Goal: Information Seeking & Learning: Check status

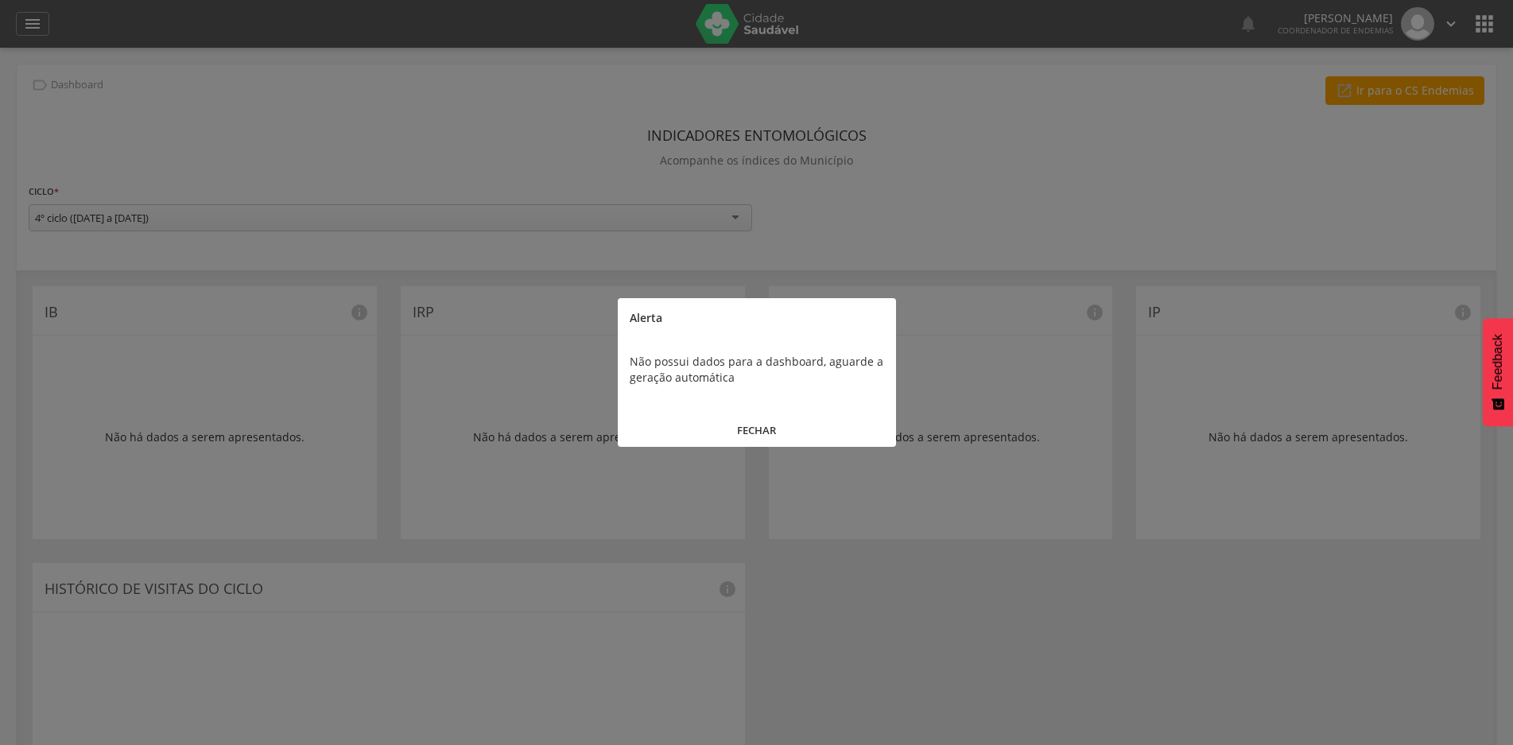
click at [750, 425] on button "FECHAR" at bounding box center [757, 430] width 278 height 34
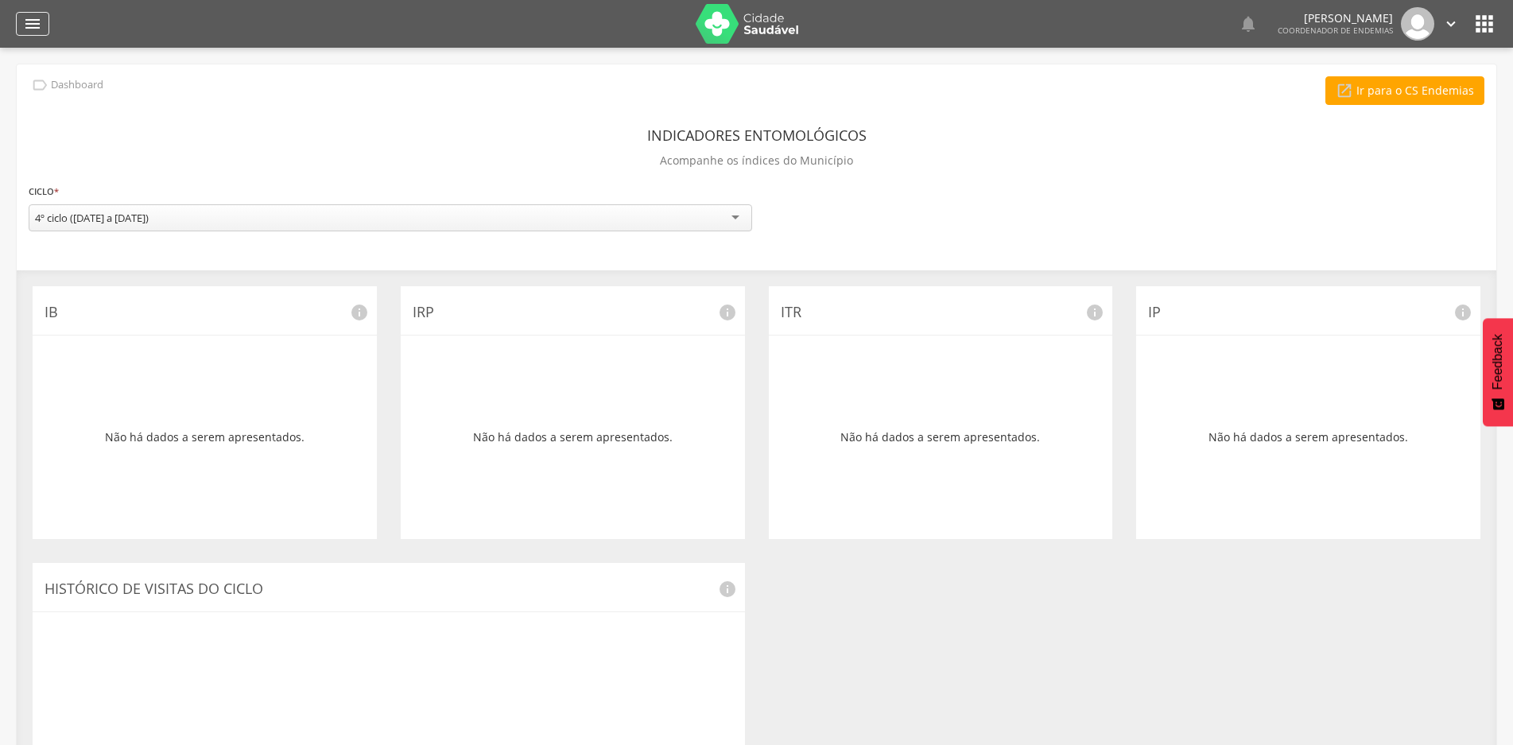
click at [28, 28] on icon "" at bounding box center [32, 23] width 19 height 19
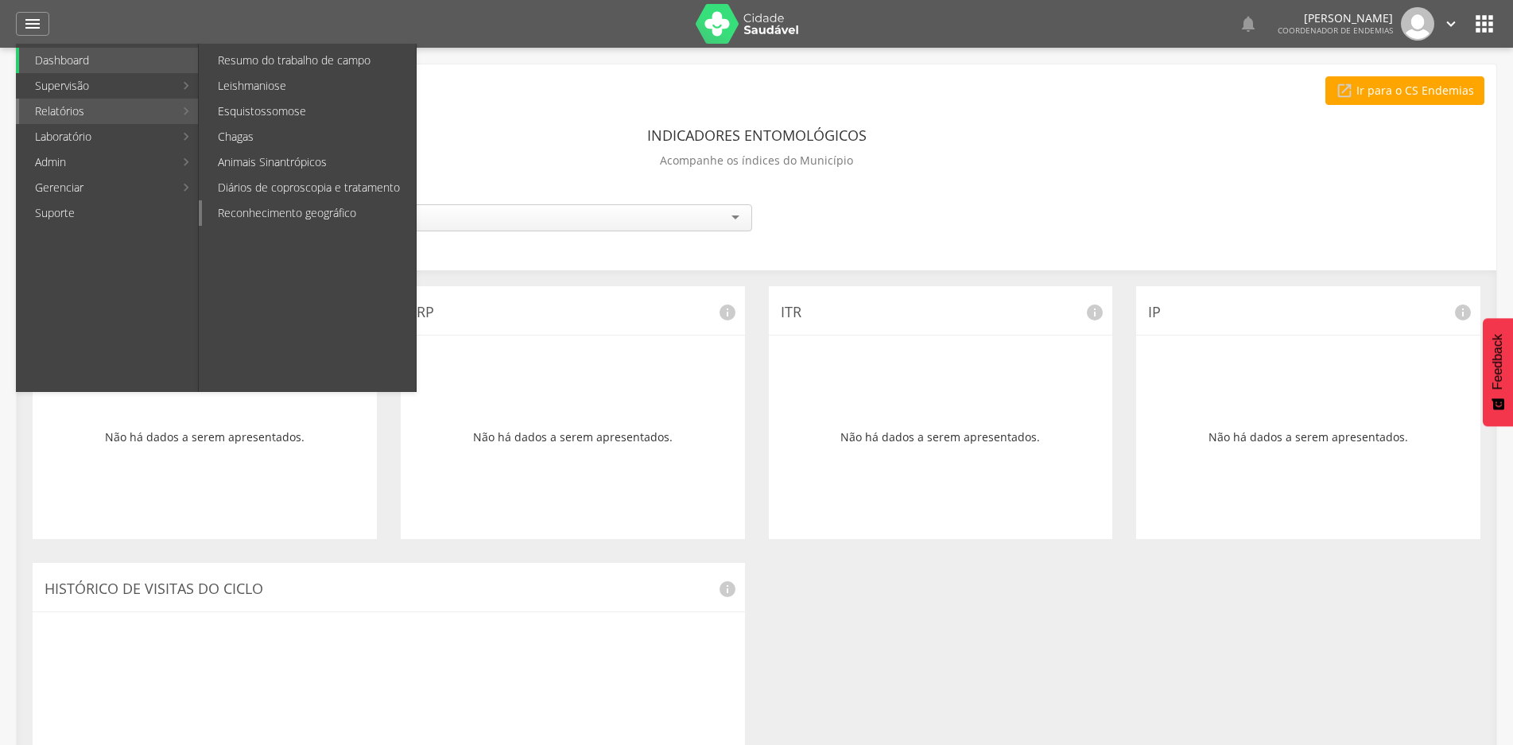
click at [266, 208] on link "Reconhecimento geográfico" at bounding box center [309, 212] width 214 height 25
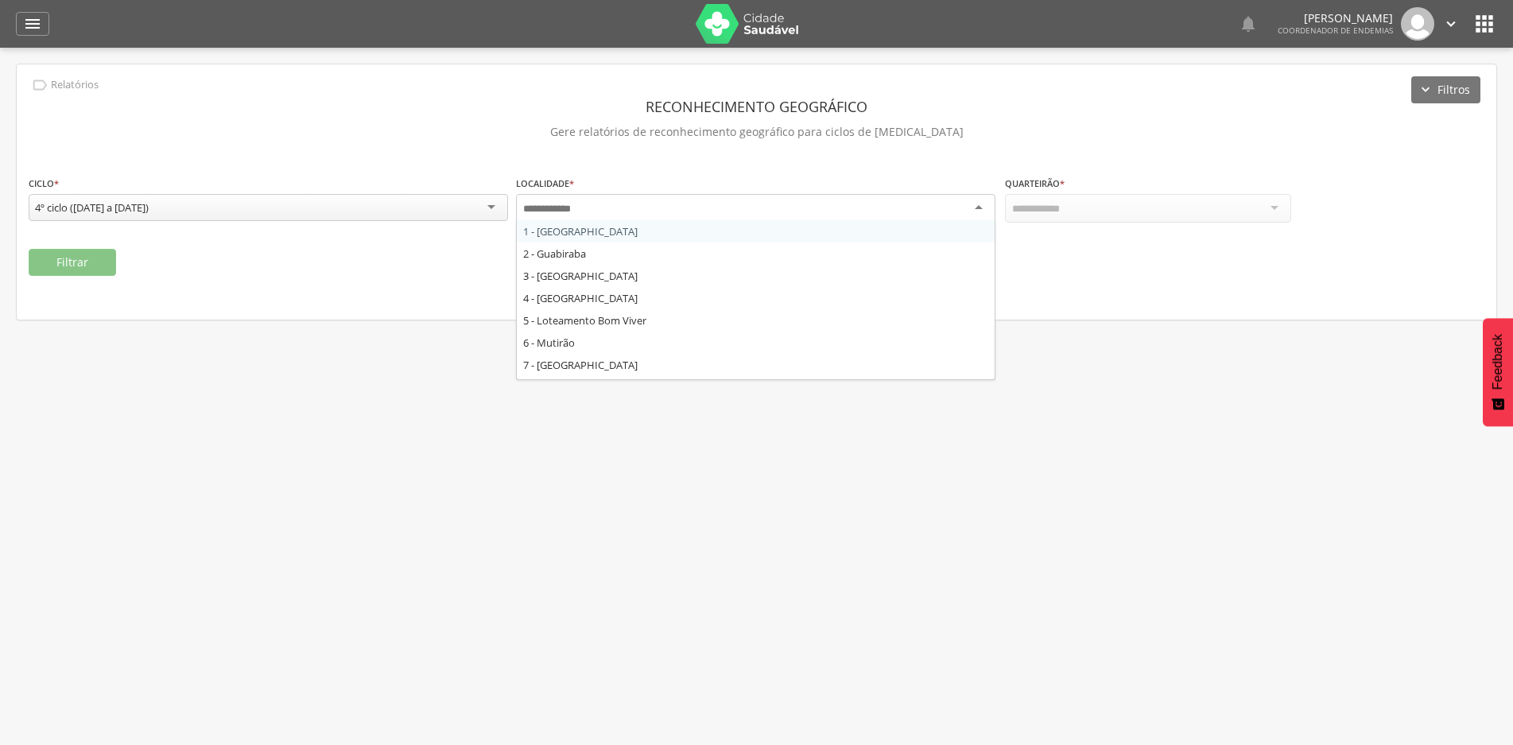
click at [976, 205] on div at bounding box center [755, 208] width 479 height 29
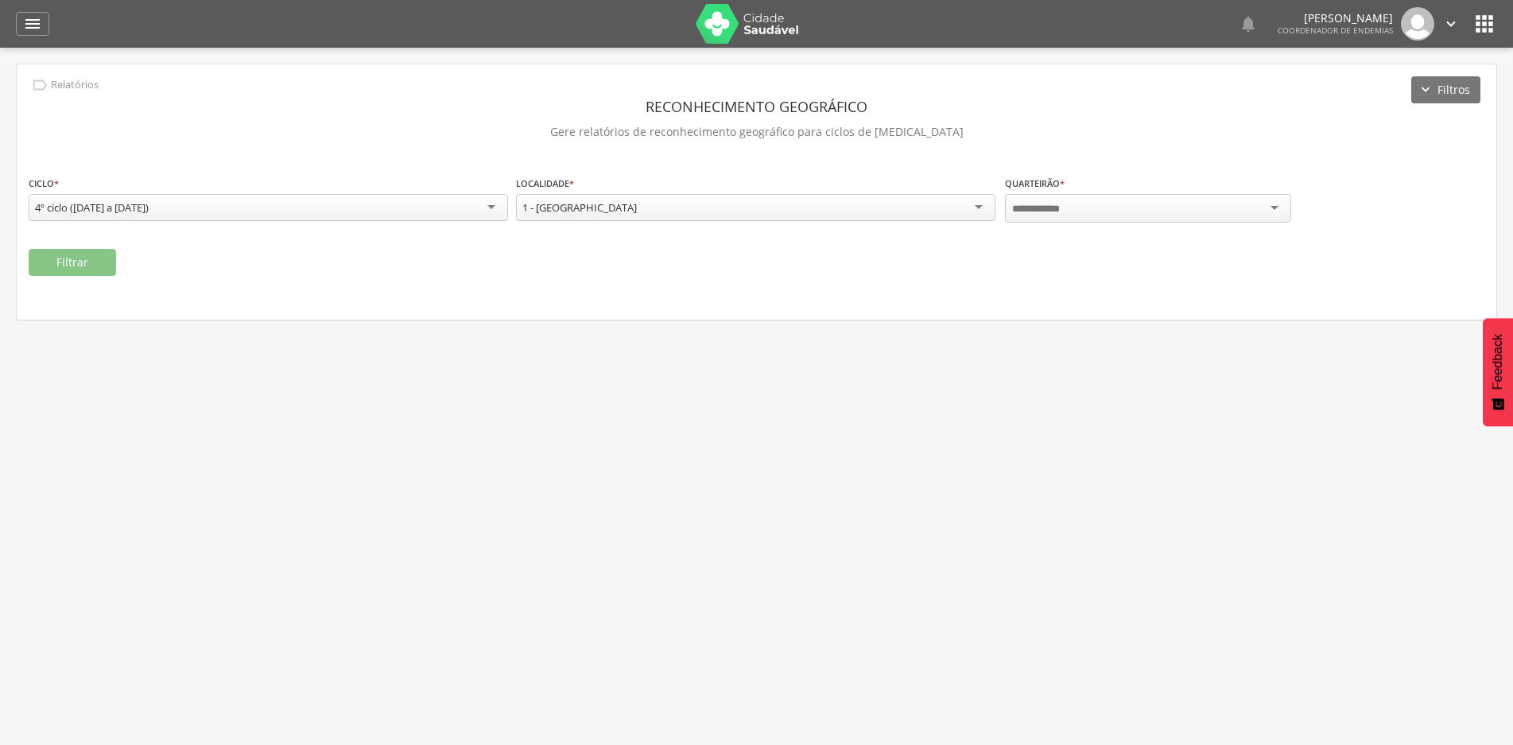
click at [1128, 211] on div at bounding box center [1148, 208] width 286 height 29
click at [71, 256] on button "Filtrar" at bounding box center [72, 262] width 87 height 27
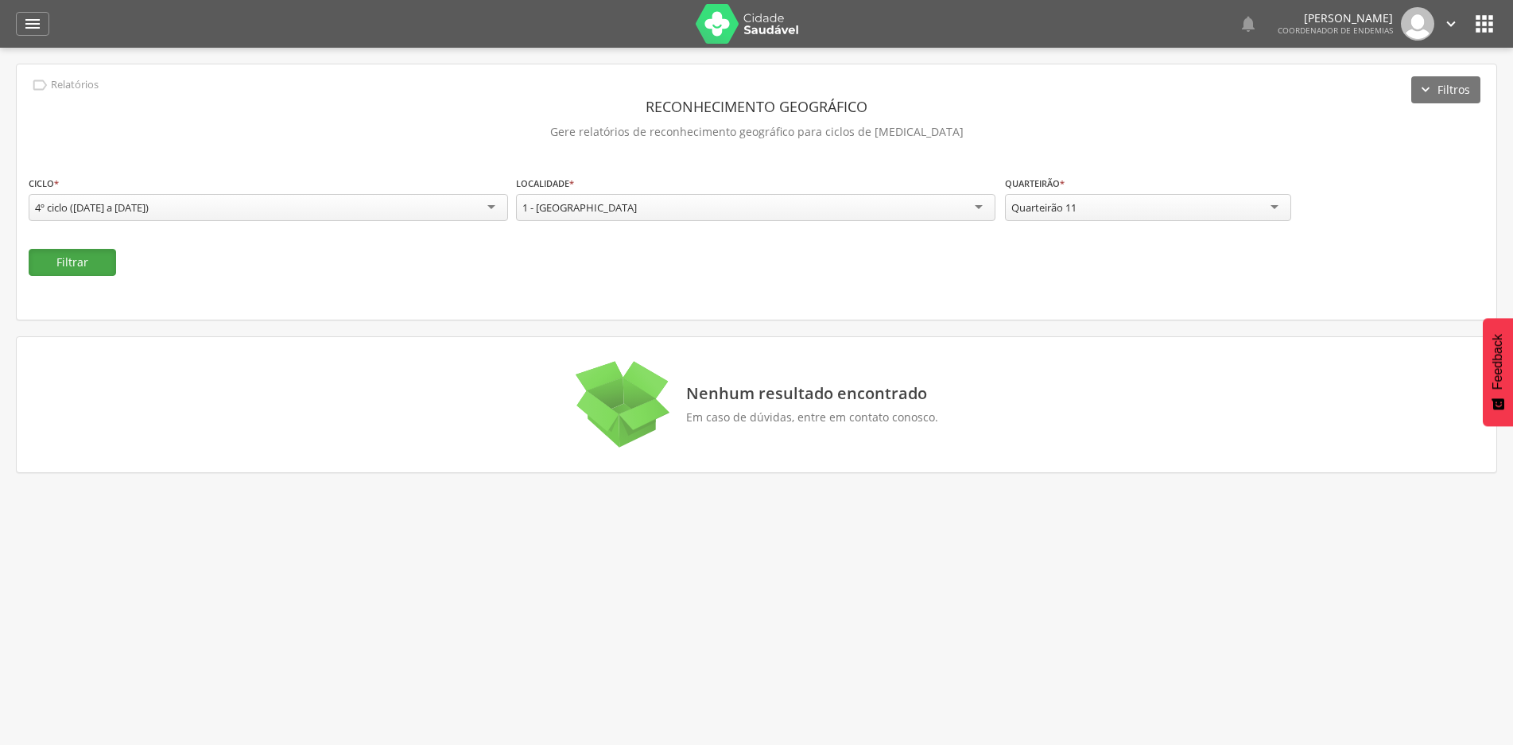
click at [56, 258] on button "Filtrar" at bounding box center [72, 262] width 87 height 27
click at [1271, 205] on div "Quarteirão 11" at bounding box center [1148, 208] width 286 height 29
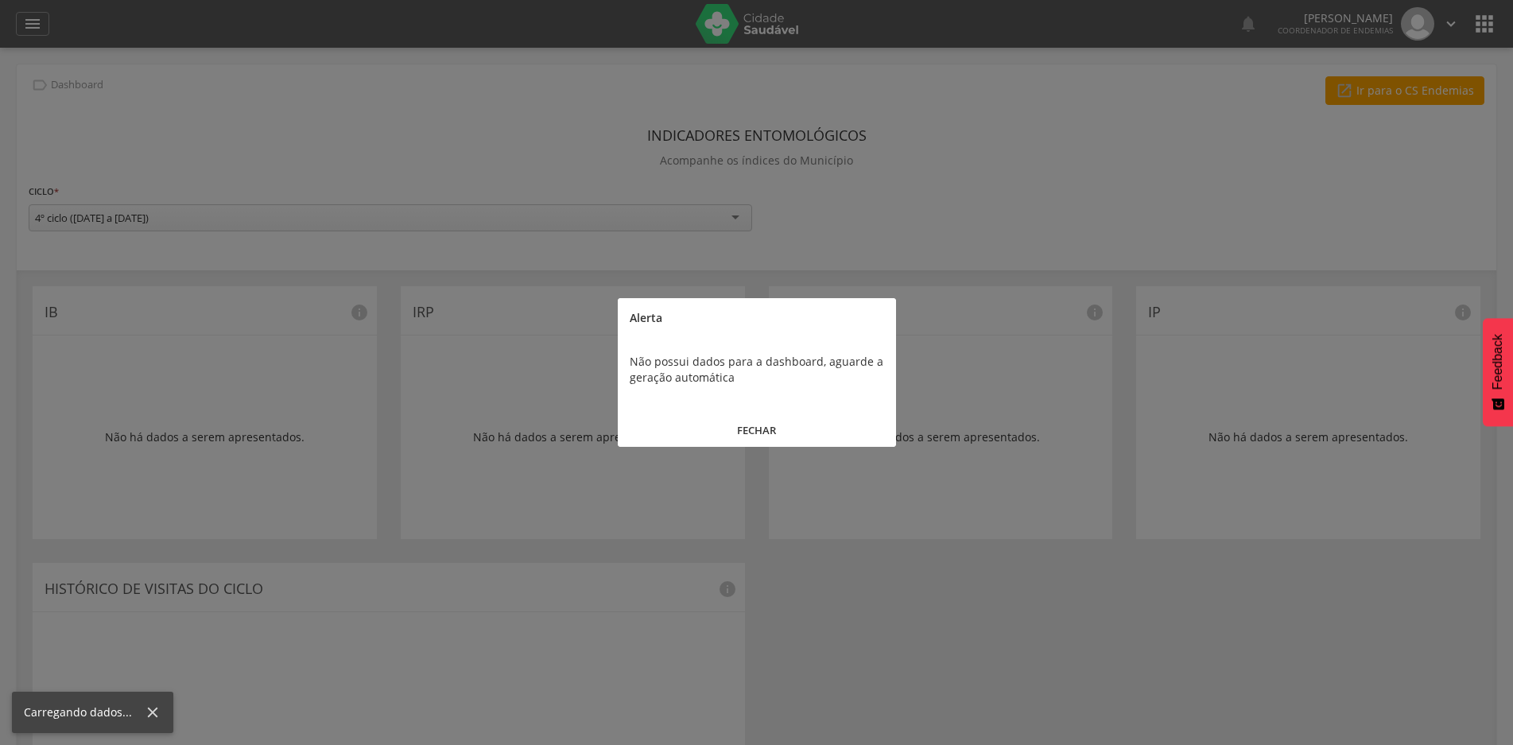
click at [771, 432] on button "FECHAR" at bounding box center [757, 430] width 278 height 34
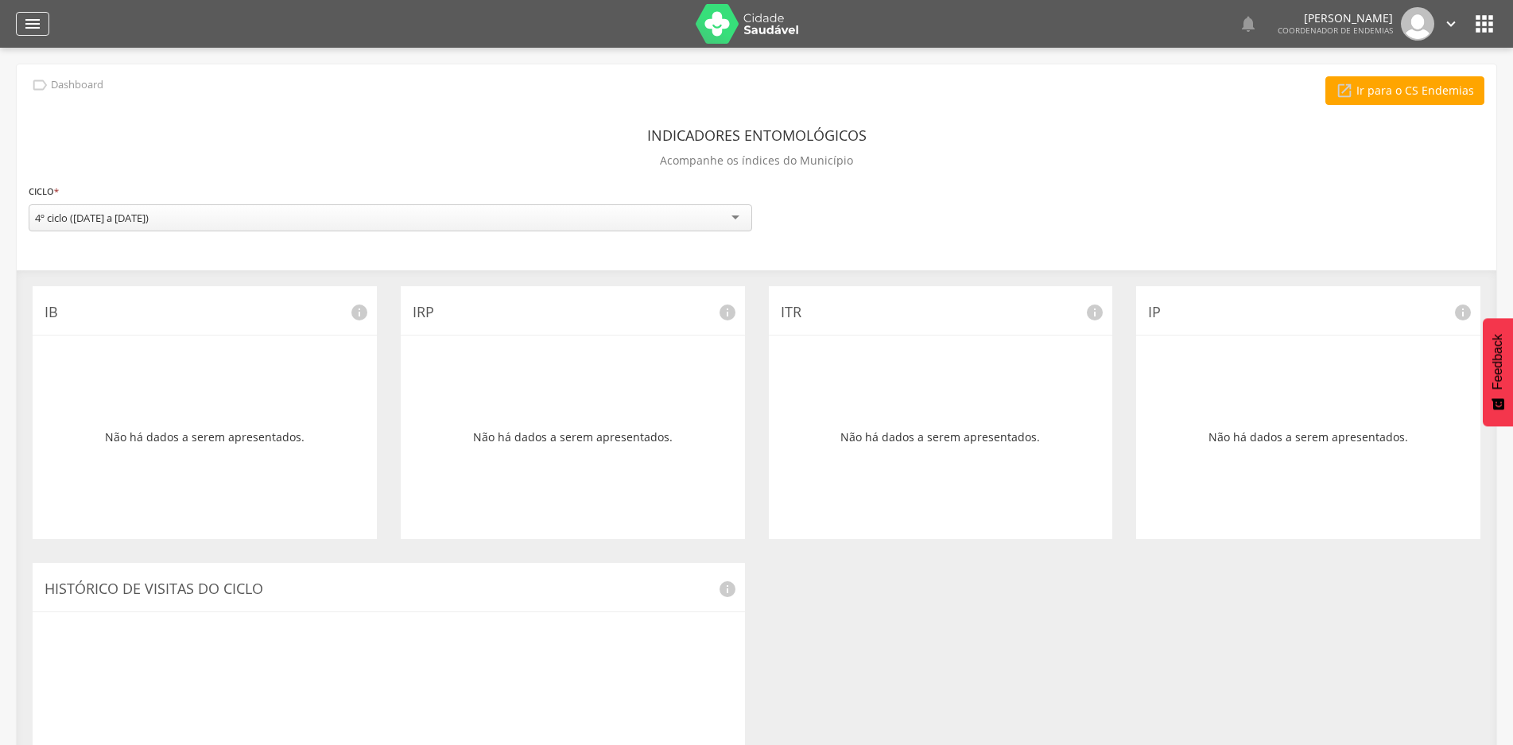
click at [25, 17] on icon "" at bounding box center [32, 23] width 19 height 19
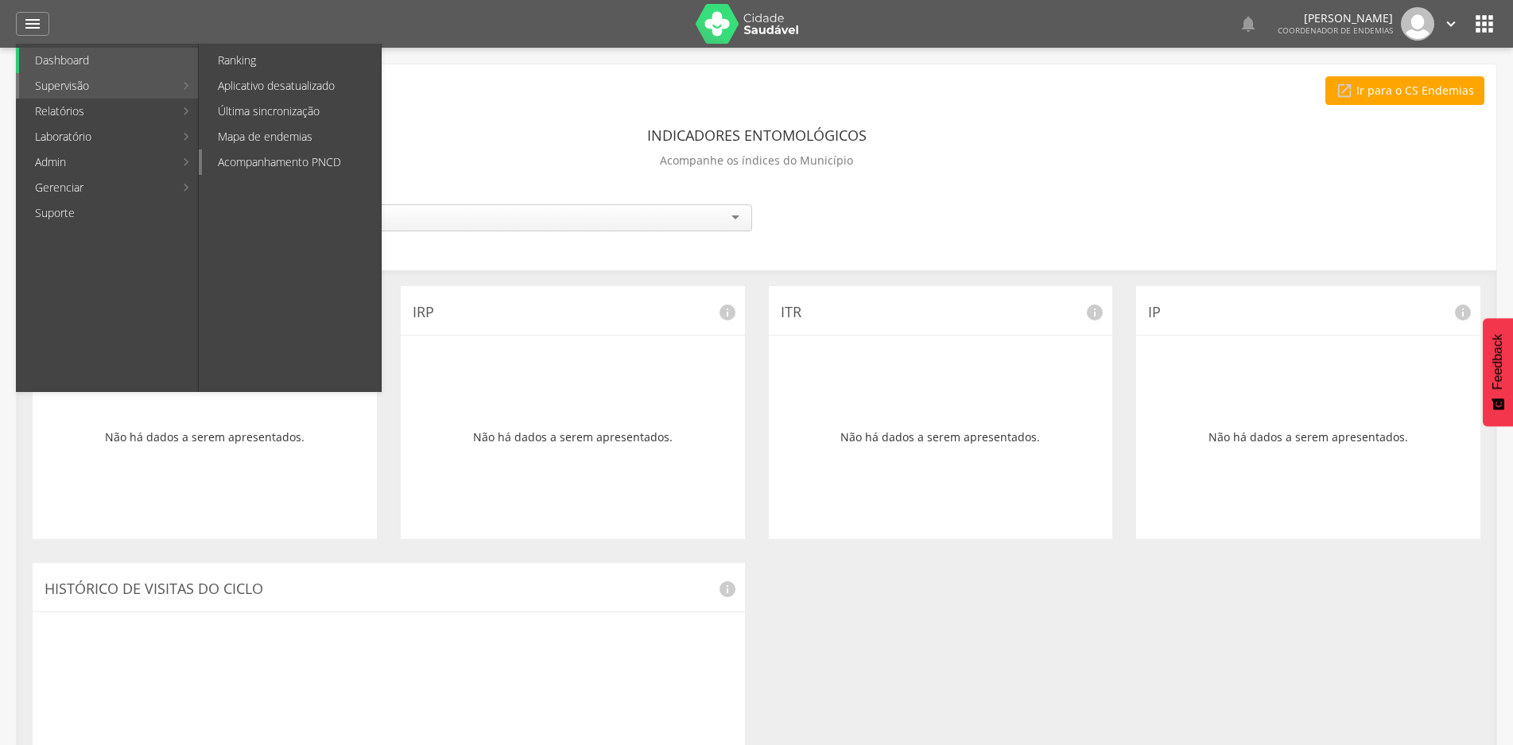
click at [277, 164] on link "Acompanhamento PNCD" at bounding box center [291, 161] width 179 height 25
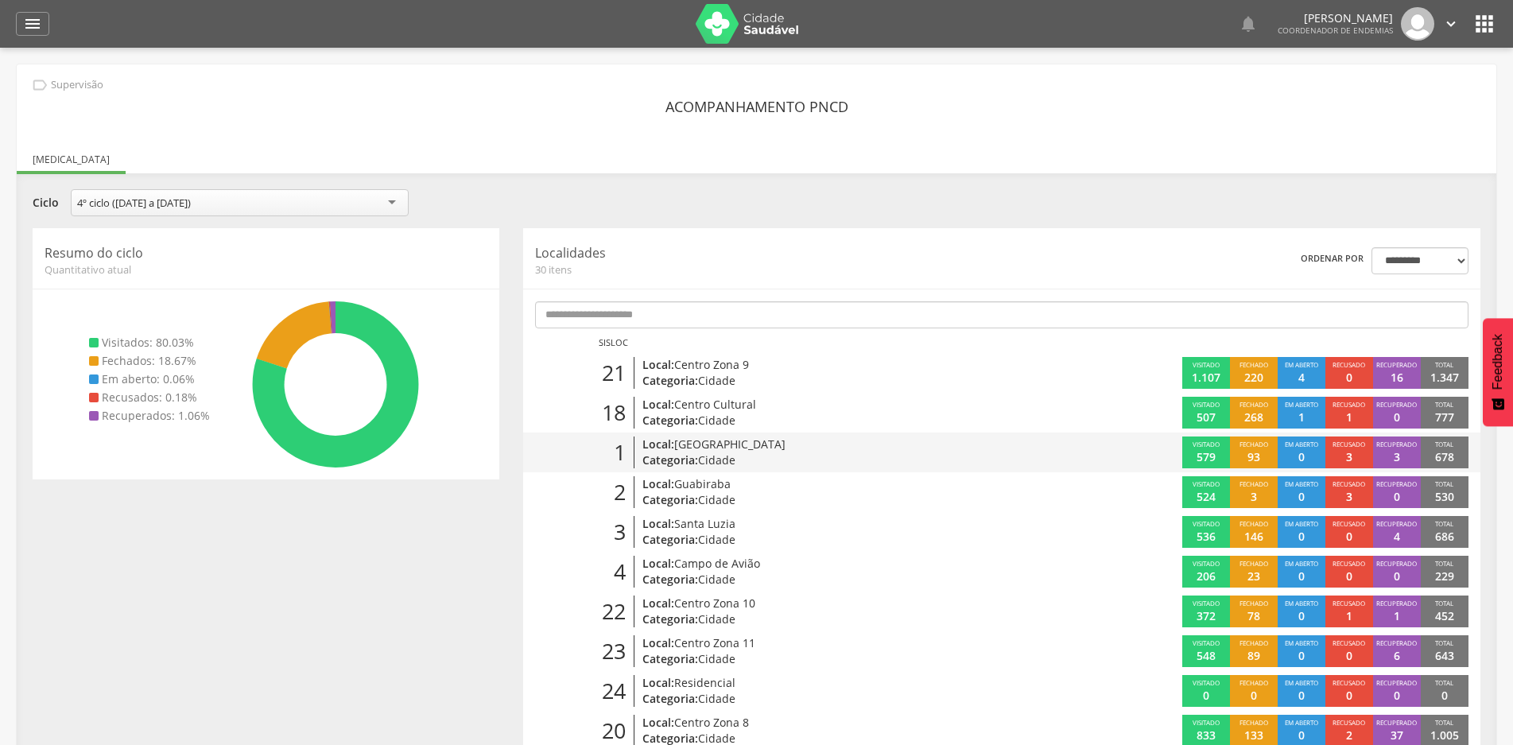
click at [700, 451] on span "[GEOGRAPHIC_DATA]" at bounding box center [729, 443] width 111 height 15
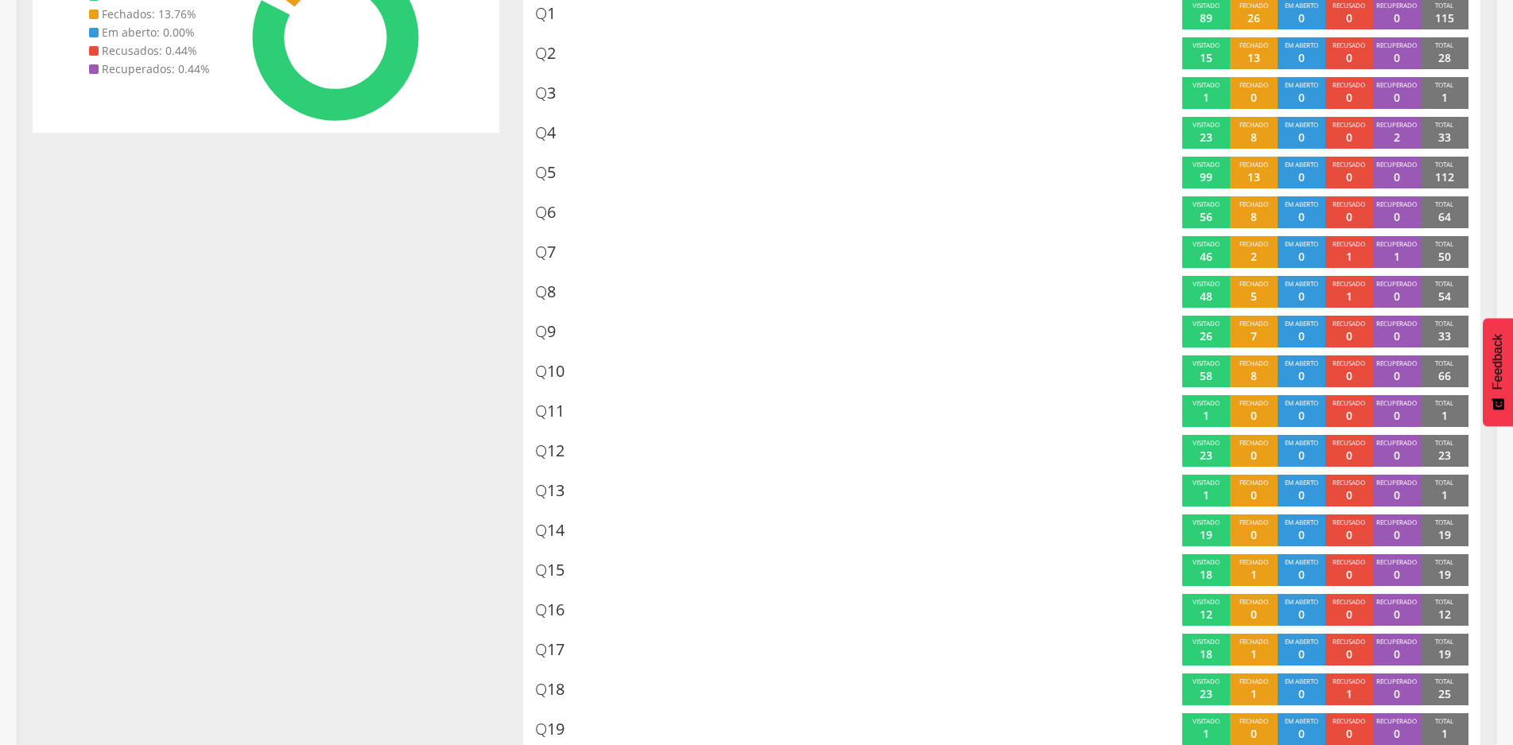
scroll to position [398, 0]
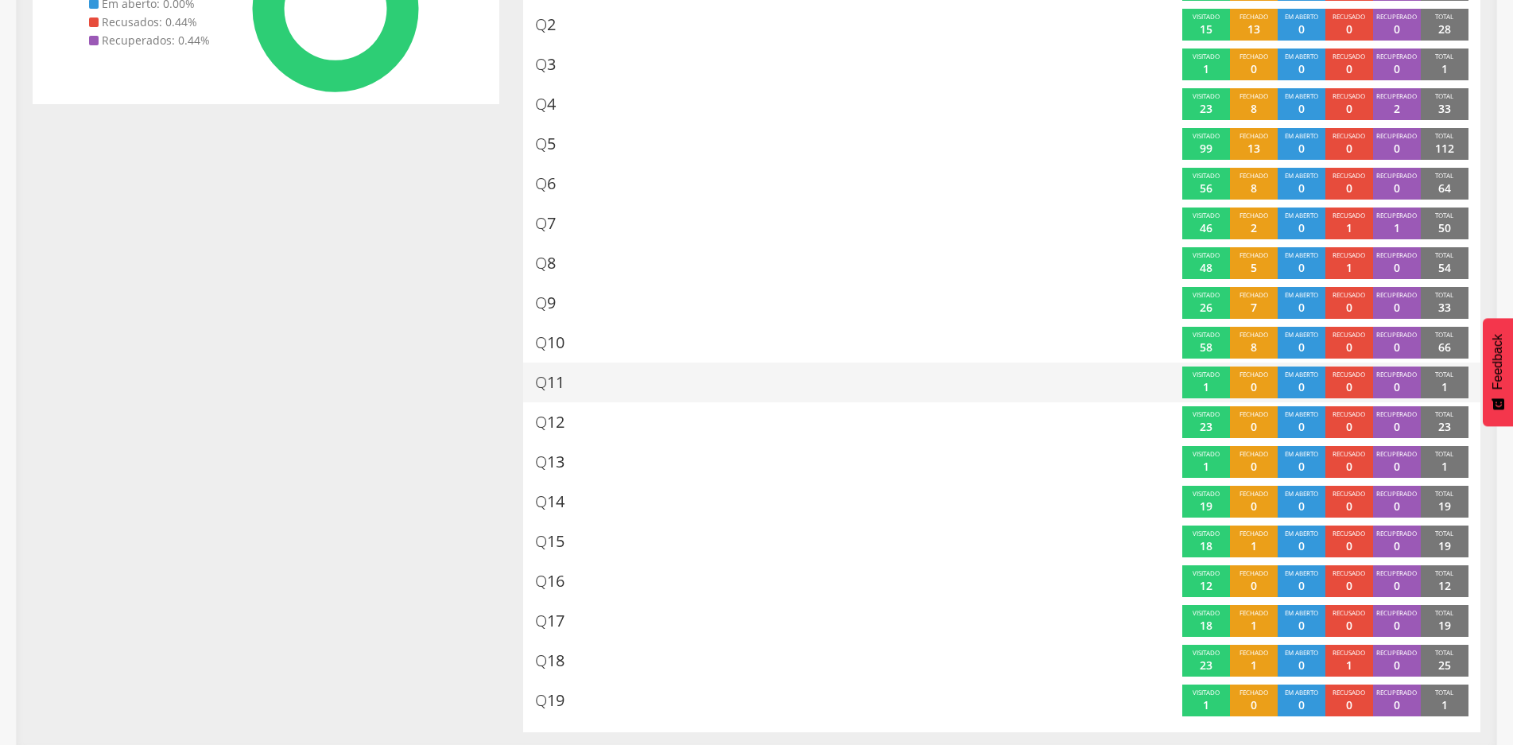
click at [1203, 385] on p "1" at bounding box center [1206, 387] width 6 height 16
drag, startPoint x: 1203, startPoint y: 385, endPoint x: 1440, endPoint y: 385, distance: 236.9
click at [1440, 385] on div "Visitado 1 Fechado 0 Em aberto 0 Recusado 0 Recuperado 0 Total 1" at bounding box center [1241, 383] width 479 height 32
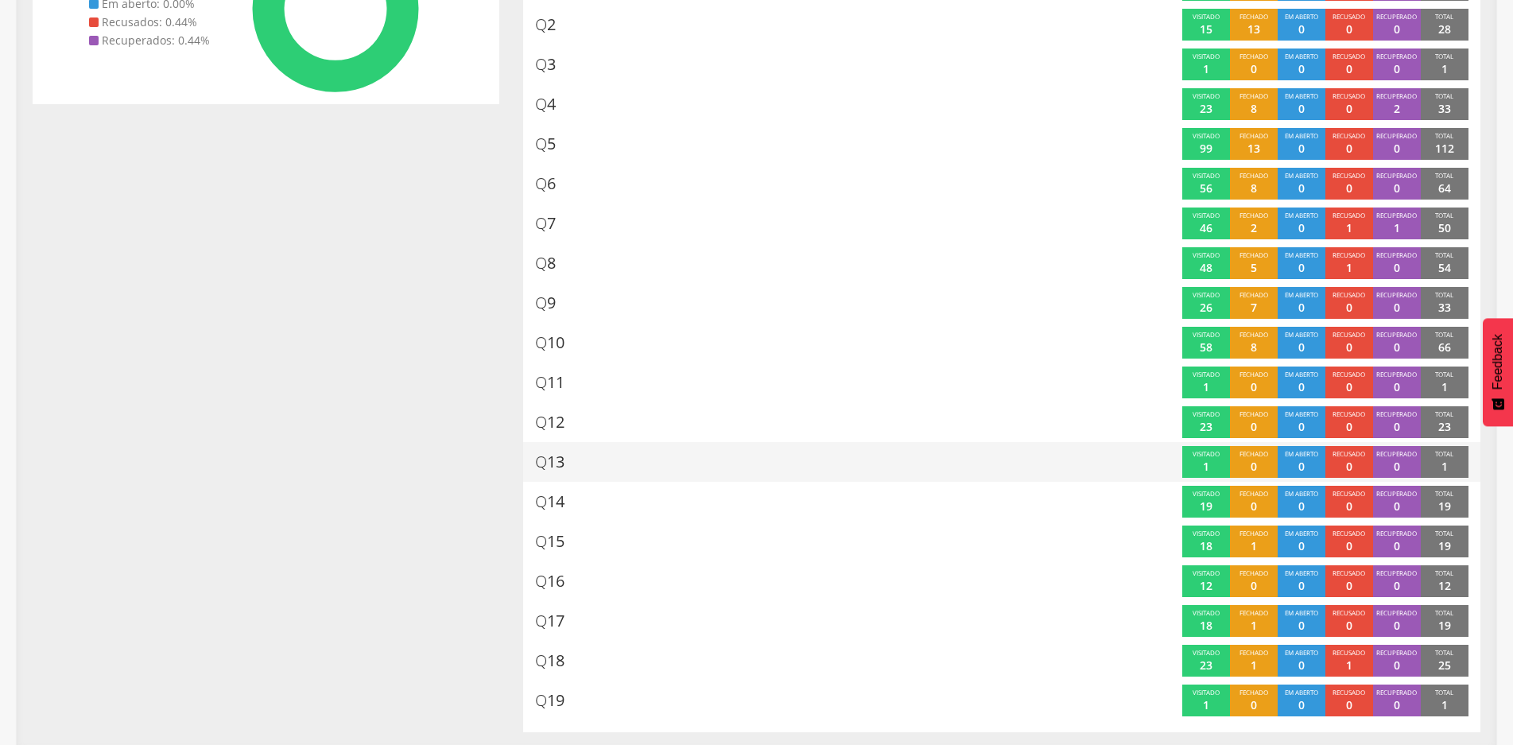
click at [858, 463] on div "Q 13" at bounding box center [758, 462] width 447 height 32
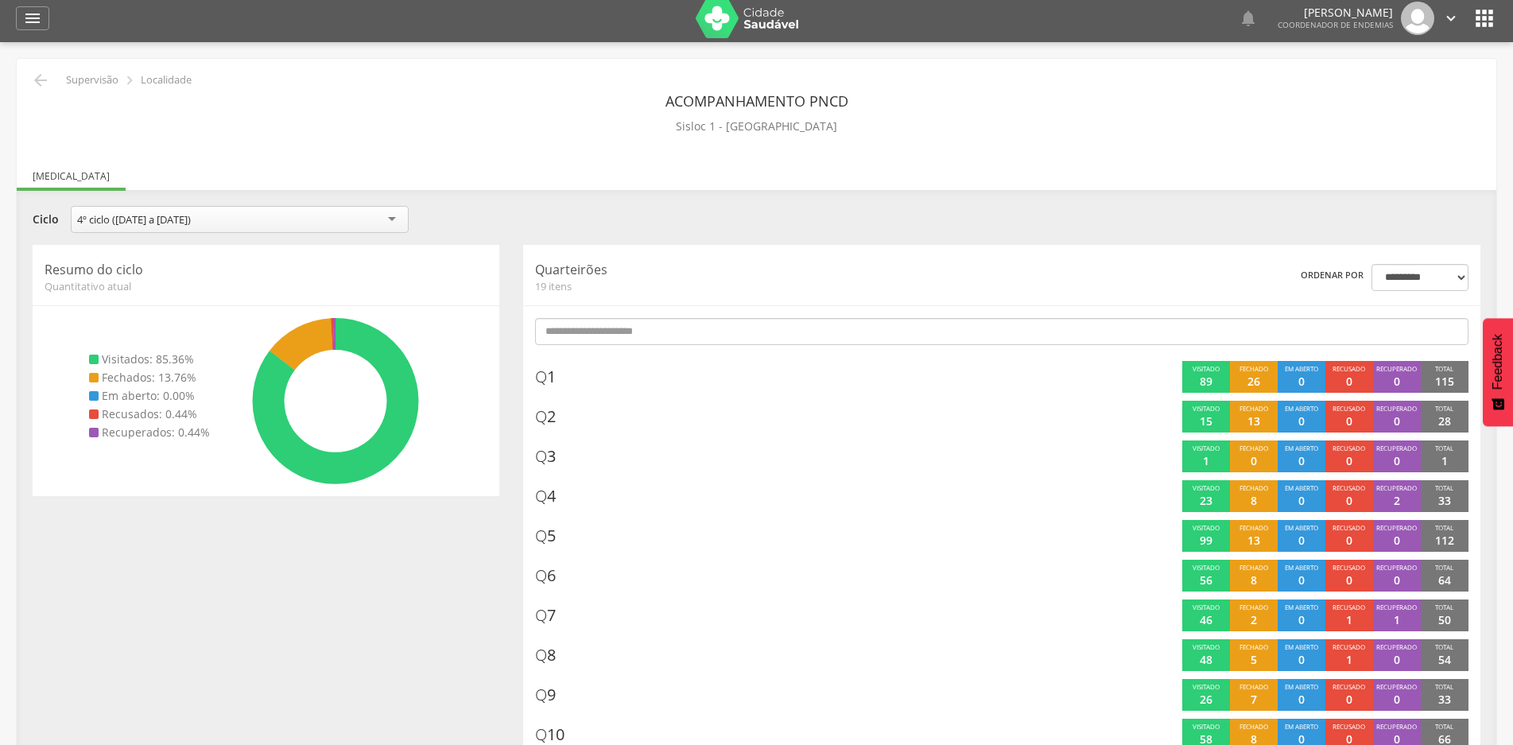
scroll to position [0, 0]
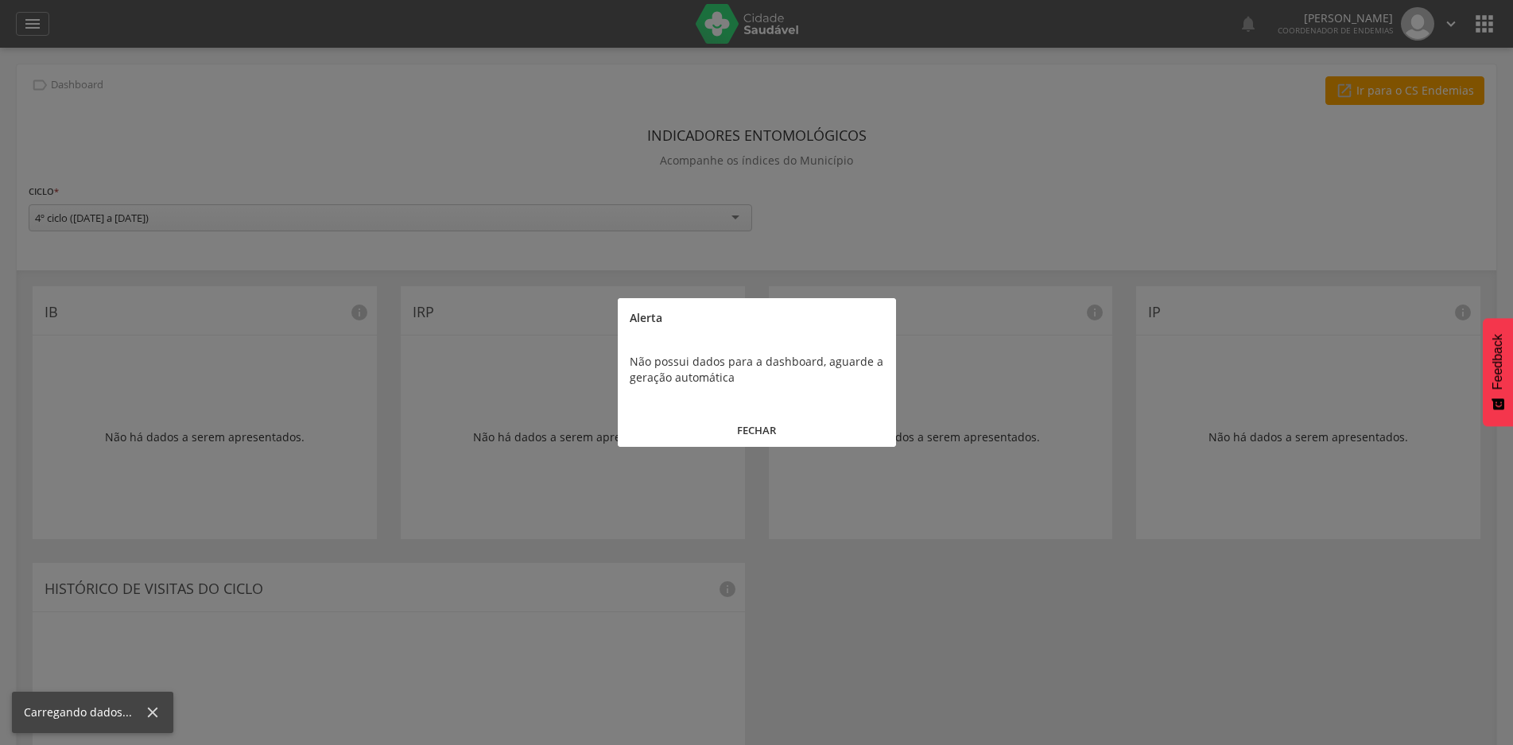
click at [745, 425] on button "FECHAR" at bounding box center [757, 430] width 278 height 34
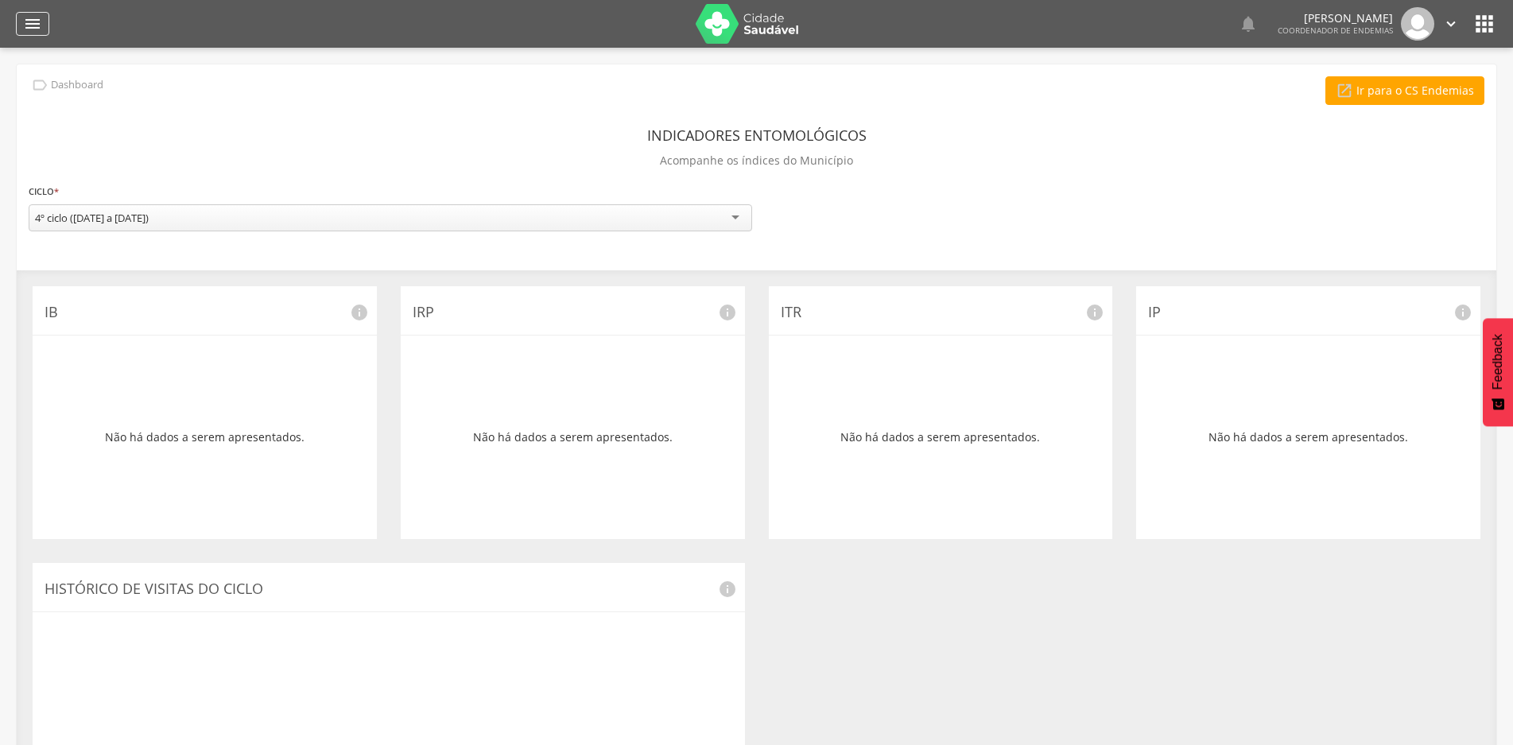
click at [23, 17] on icon "" at bounding box center [32, 23] width 19 height 19
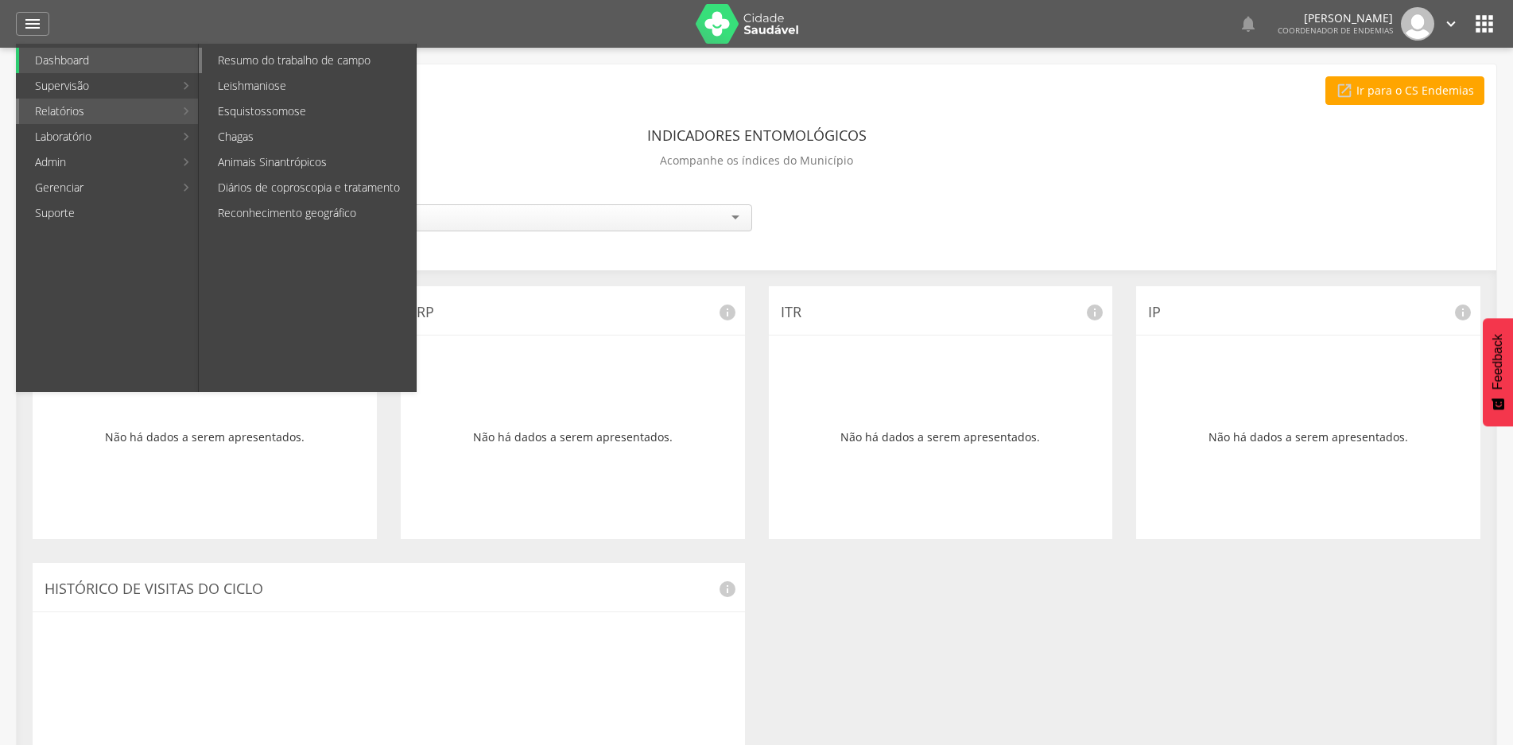
click at [283, 61] on link "Resumo do trabalho de campo" at bounding box center [309, 60] width 214 height 25
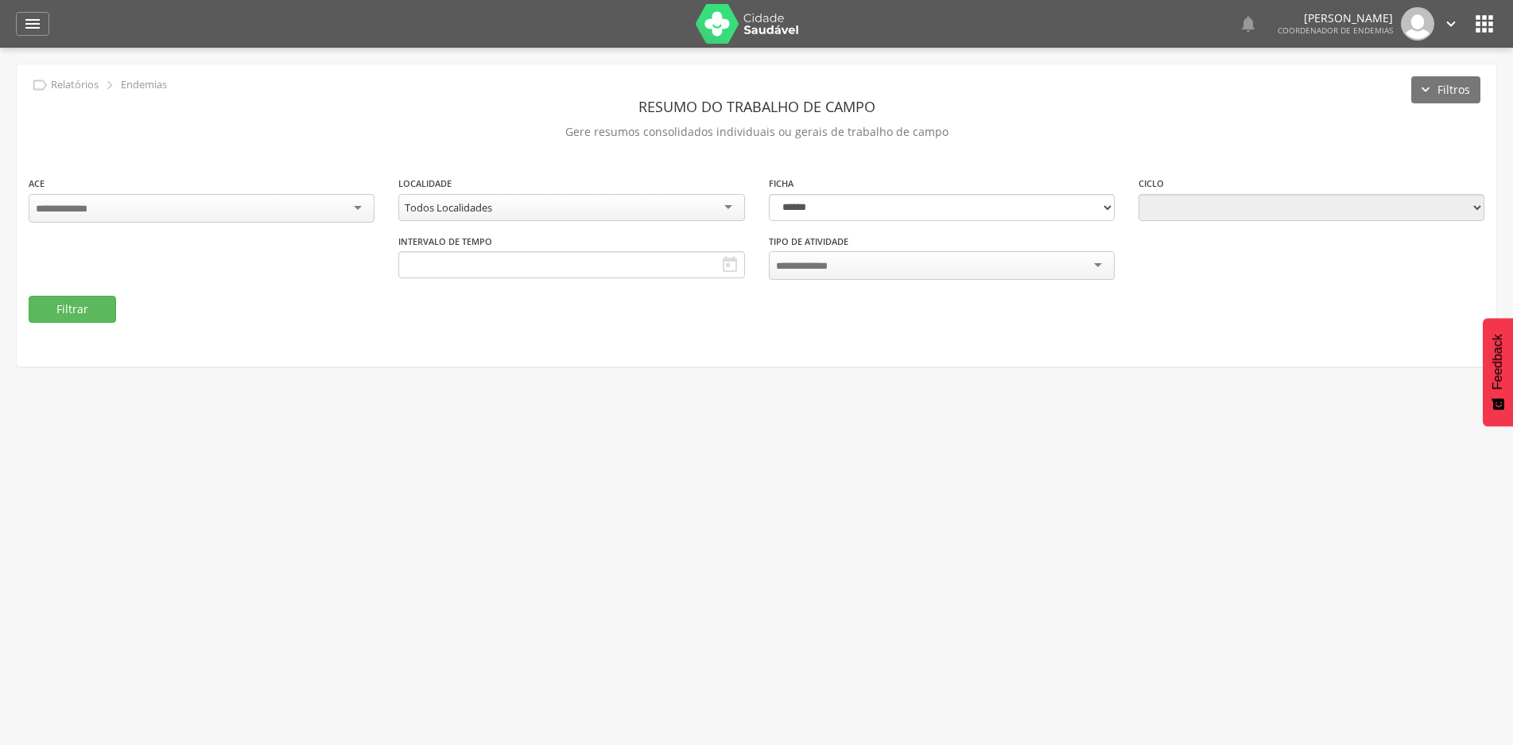
type input "**********"
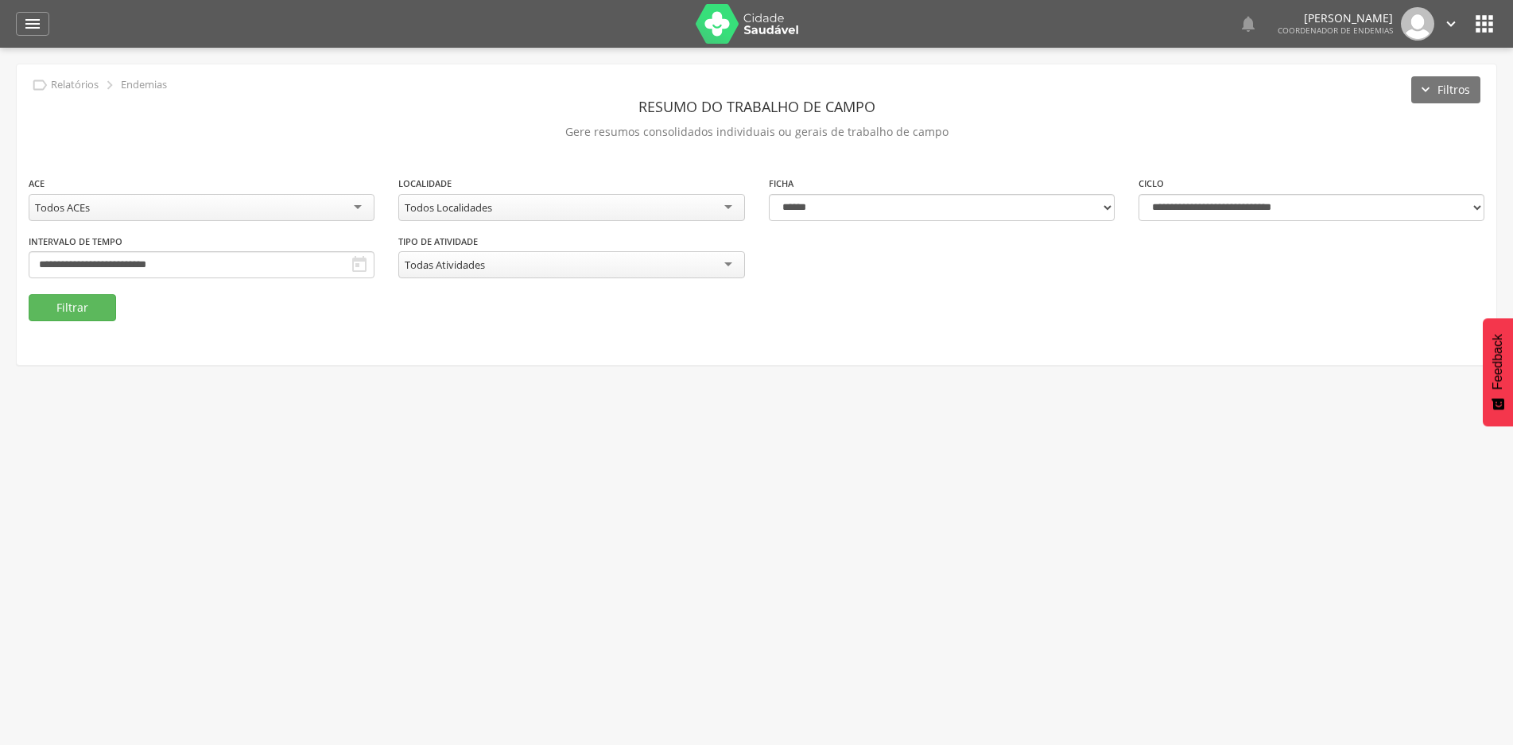
click at [1479, 26] on icon "" at bounding box center [1484, 23] width 25 height 25
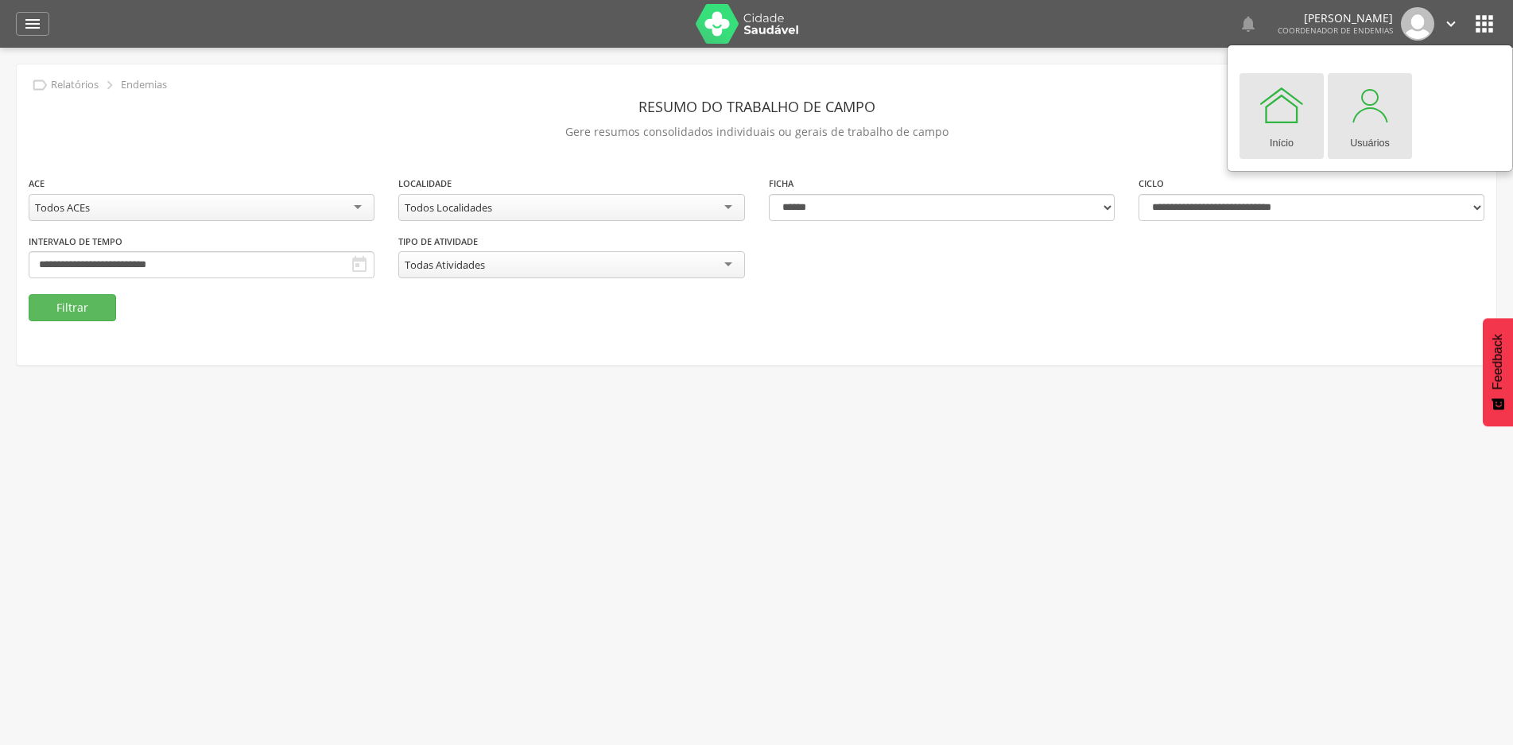
click at [1385, 116] on div at bounding box center [1370, 105] width 48 height 48
